Goal: Information Seeking & Learning: Learn about a topic

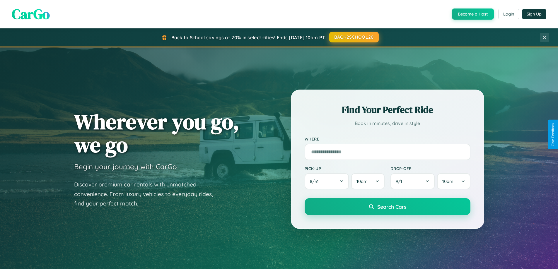
click at [353, 37] on button "BACK2SCHOOL20" at bounding box center [353, 37] width 49 height 11
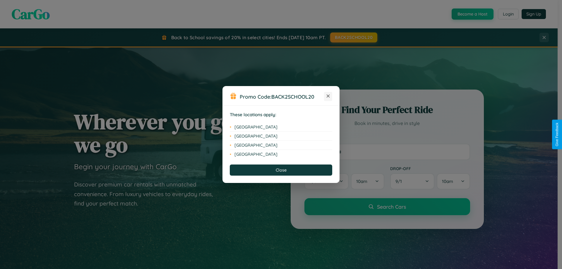
click at [328, 96] on icon at bounding box center [328, 96] width 3 height 3
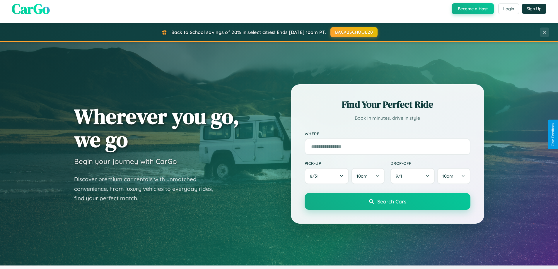
scroll to position [252, 0]
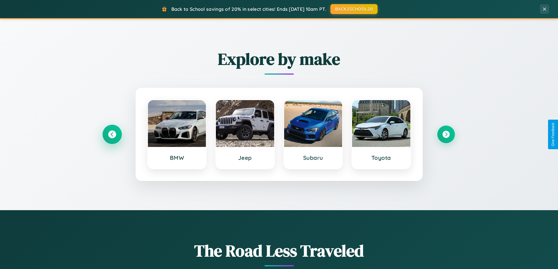
click at [112, 134] on icon at bounding box center [112, 135] width 8 height 8
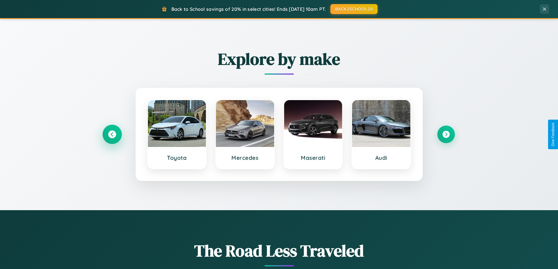
click at [112, 134] on icon at bounding box center [112, 135] width 8 height 8
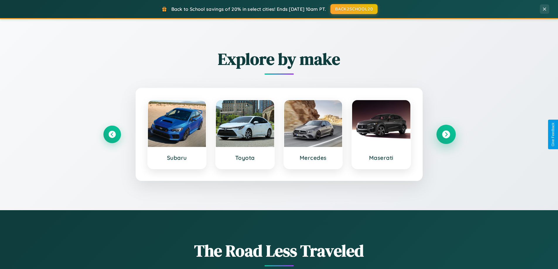
click at [446, 134] on icon at bounding box center [446, 135] width 8 height 8
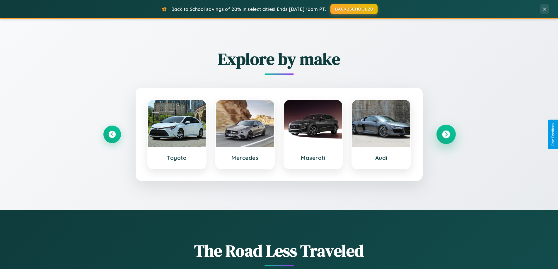
click at [446, 134] on icon at bounding box center [446, 135] width 8 height 8
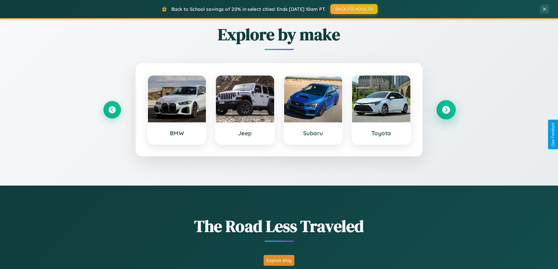
scroll to position [1127, 0]
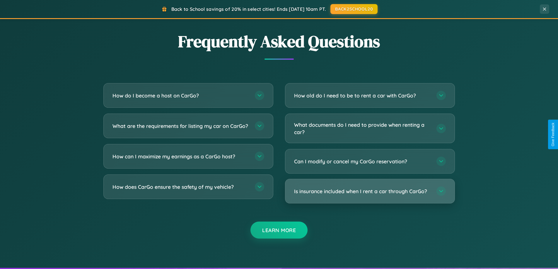
click at [370, 192] on h3 "Is insurance included when I rent a car through CarGo?" at bounding box center [362, 191] width 136 height 7
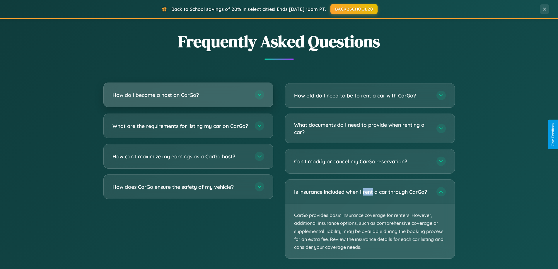
click at [188, 95] on h3 "How do I become a host on CarGo?" at bounding box center [180, 94] width 136 height 7
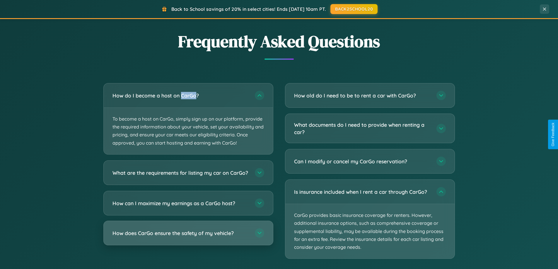
click at [188, 237] on h3 "How does CarGo ensure the safety of my vehicle?" at bounding box center [180, 232] width 136 height 7
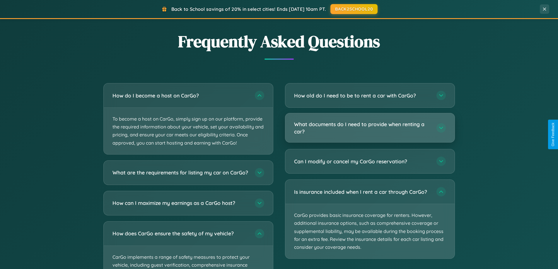
click at [370, 128] on h3 "What documents do I need to provide when renting a car?" at bounding box center [362, 128] width 136 height 14
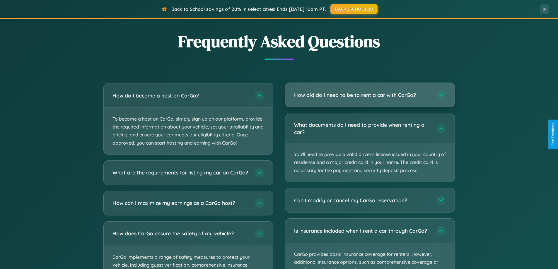
click at [370, 95] on h3 "How old do I need to be to rent a car with CarGo?" at bounding box center [362, 94] width 136 height 7
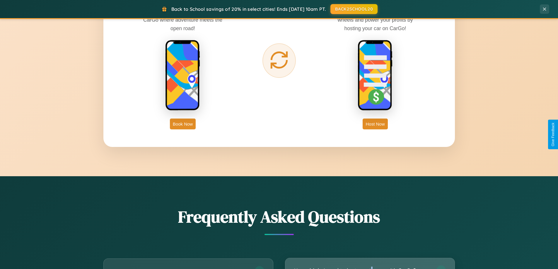
scroll to position [941, 0]
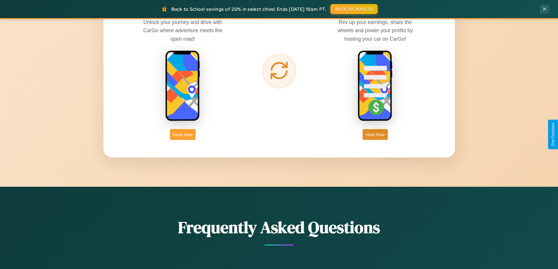
click at [183, 134] on button "Book Now" at bounding box center [183, 134] width 26 height 11
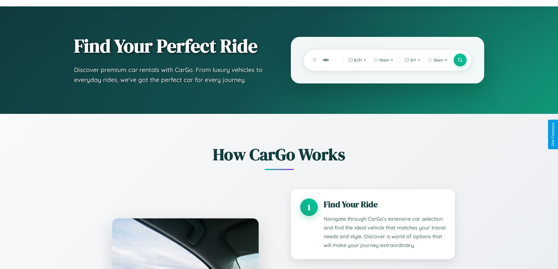
scroll to position [594, 0]
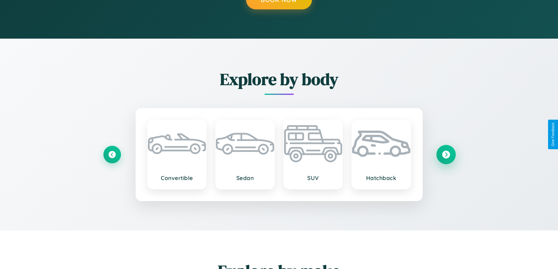
click at [446, 154] on icon at bounding box center [446, 155] width 8 height 8
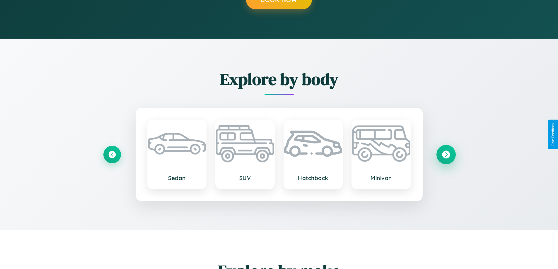
click at [446, 154] on icon at bounding box center [446, 155] width 8 height 8
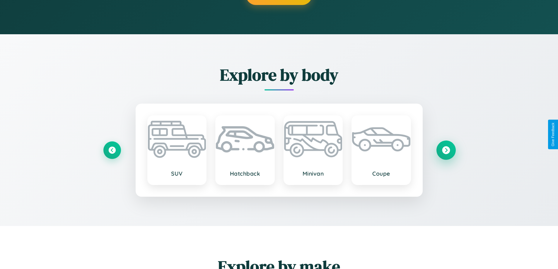
scroll to position [26, 0]
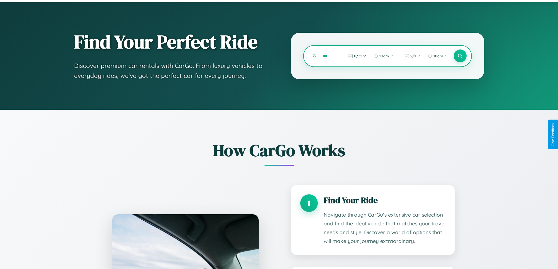
type input "****"
